Goal: Check status: Check status

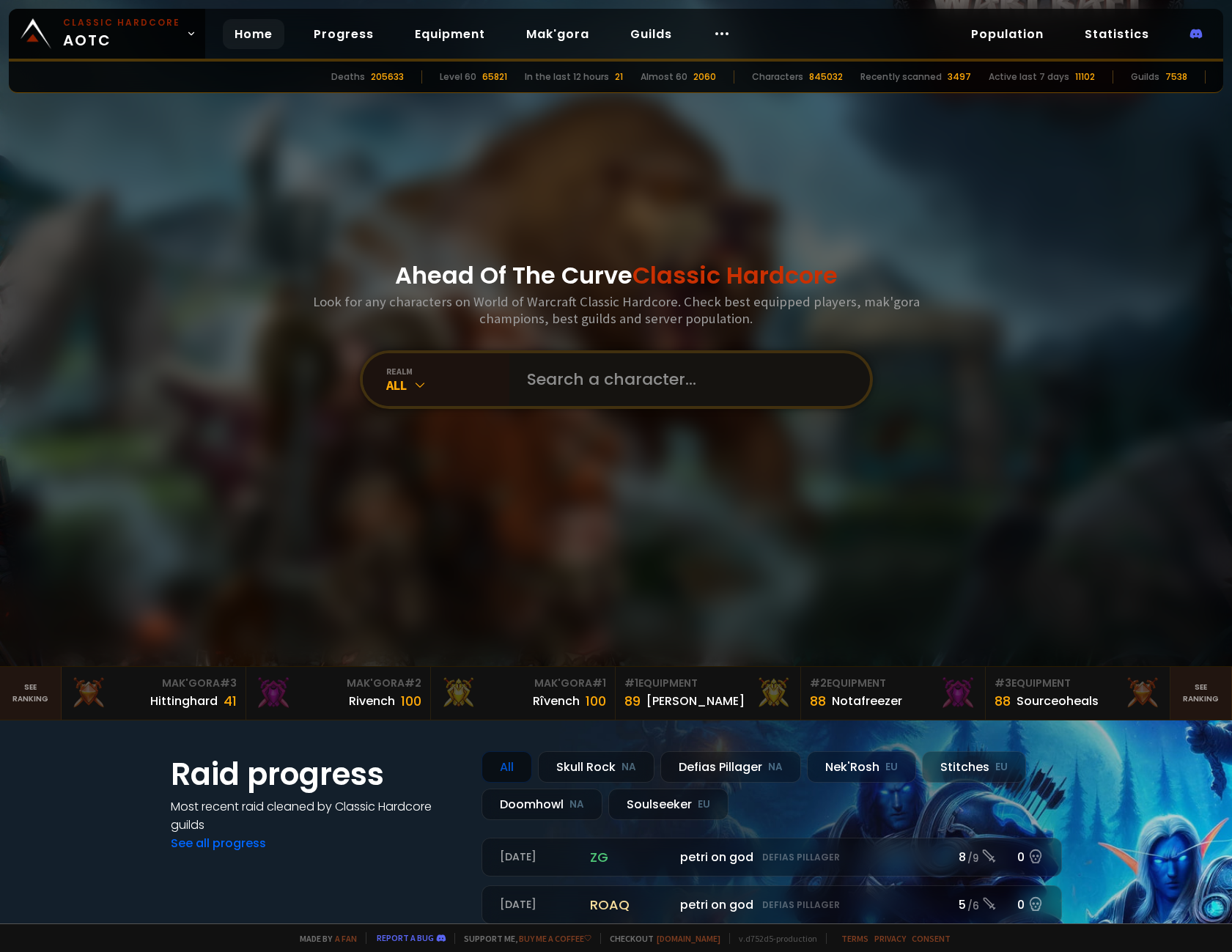
click at [618, 397] on input "text" at bounding box center [685, 380] width 334 height 53
paste input "Moirä"
type input "Moirä"
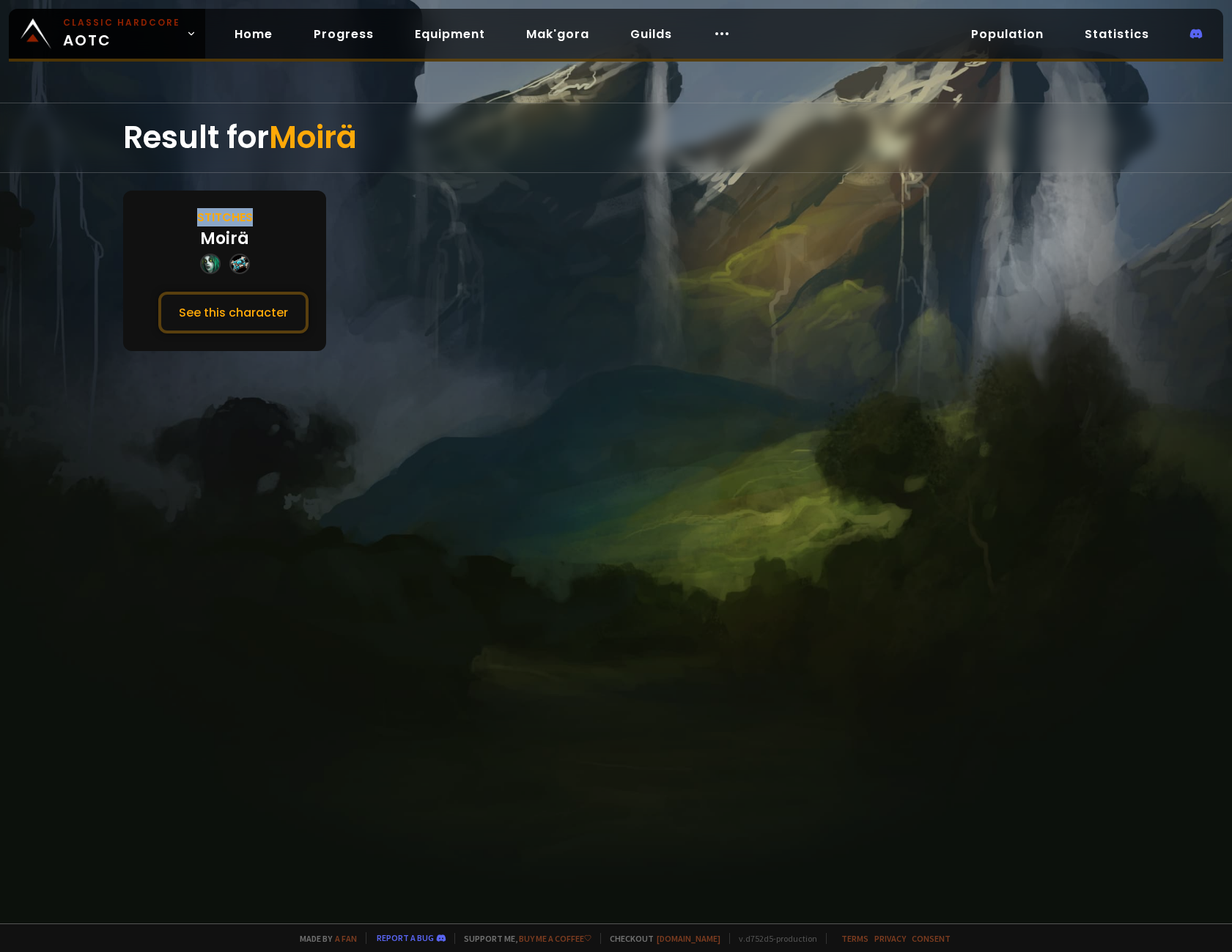
drag, startPoint x: 197, startPoint y: 207, endPoint x: 268, endPoint y: 216, distance: 71.6
click at [267, 212] on div "Stitches Moirä See this character" at bounding box center [225, 270] width 203 height 160
click at [259, 235] on div "Stitches Moirä See this character" at bounding box center [225, 270] width 203 height 160
click at [505, 537] on div "Result for Moirä Stitches Moirä See this character" at bounding box center [616, 513] width 1232 height 821
drag, startPoint x: 447, startPoint y: 526, endPoint x: 453, endPoint y: 519, distance: 9.2
